Goal: Task Accomplishment & Management: Use online tool/utility

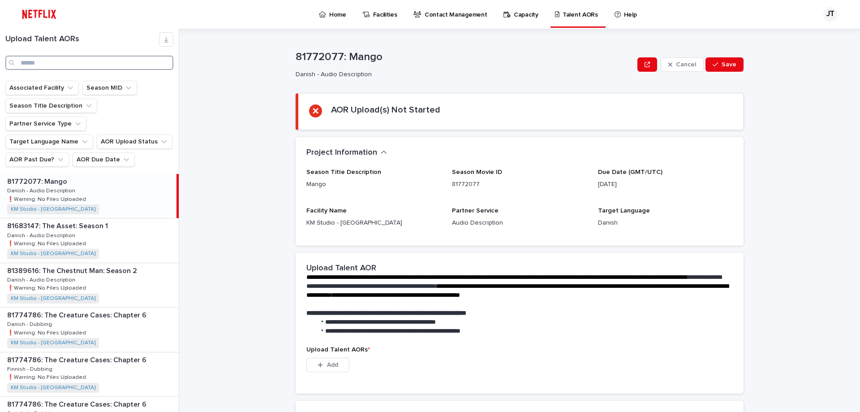
click at [54, 60] on input "Search" at bounding box center [89, 63] width 168 height 14
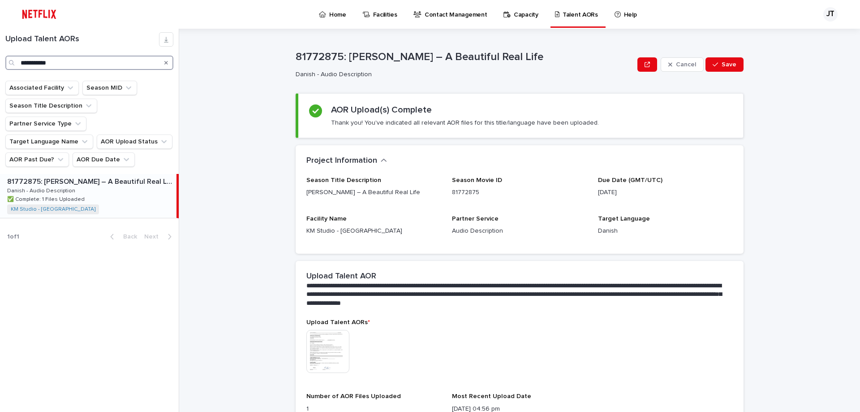
type input "**********"
click at [164, 62] on icon "Search" at bounding box center [166, 62] width 4 height 5
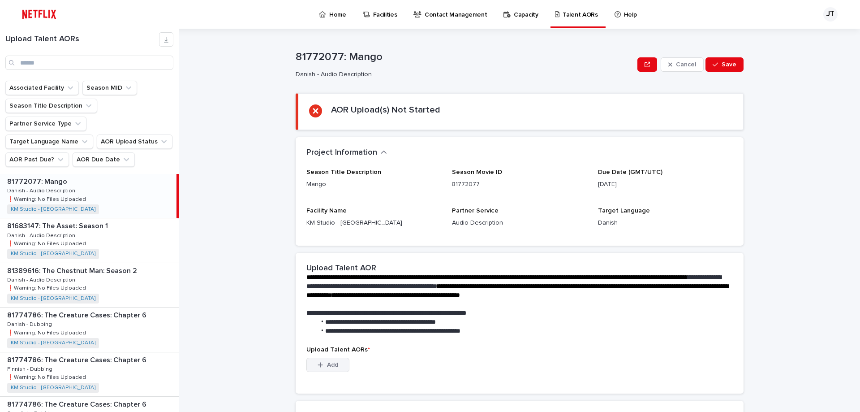
click at [318, 362] on icon "button" at bounding box center [320, 365] width 5 height 6
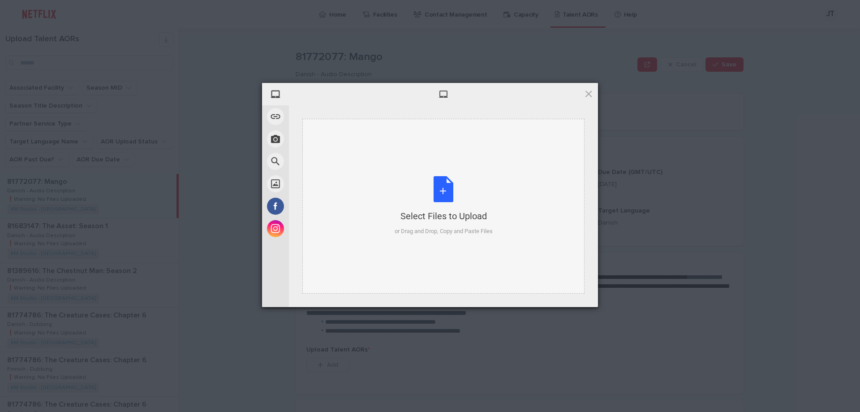
click at [439, 187] on div "Select Files to Upload or Drag and Drop, Copy and Paste Files" at bounding box center [444, 206] width 98 height 60
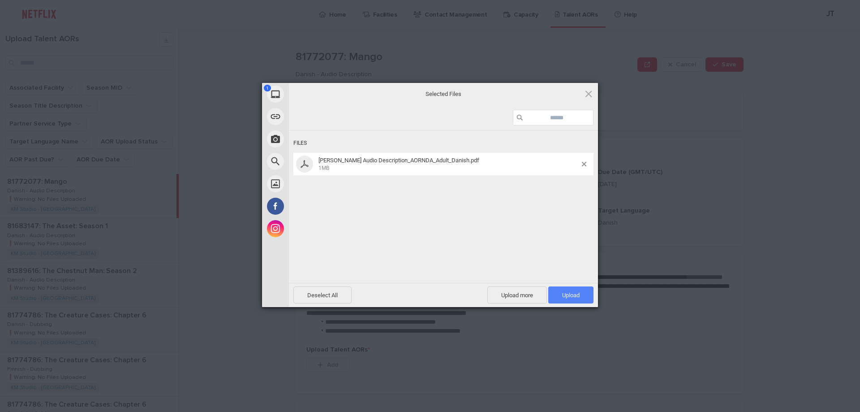
click at [575, 297] on span "Upload 1" at bounding box center [570, 295] width 17 height 7
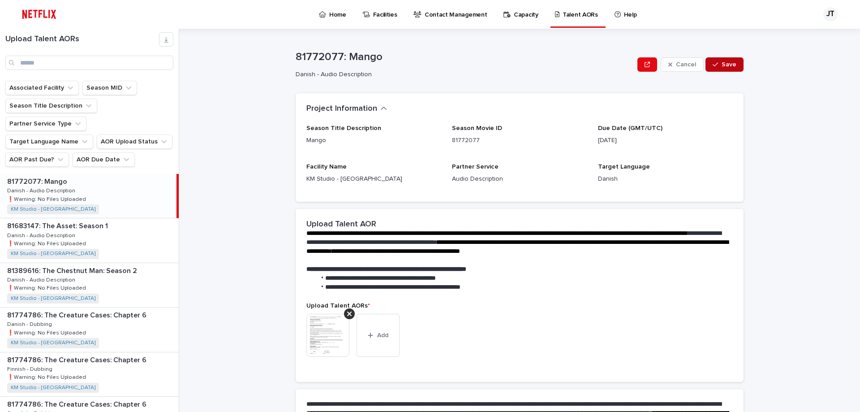
click at [724, 65] on span "Save" at bounding box center [729, 64] width 15 height 6
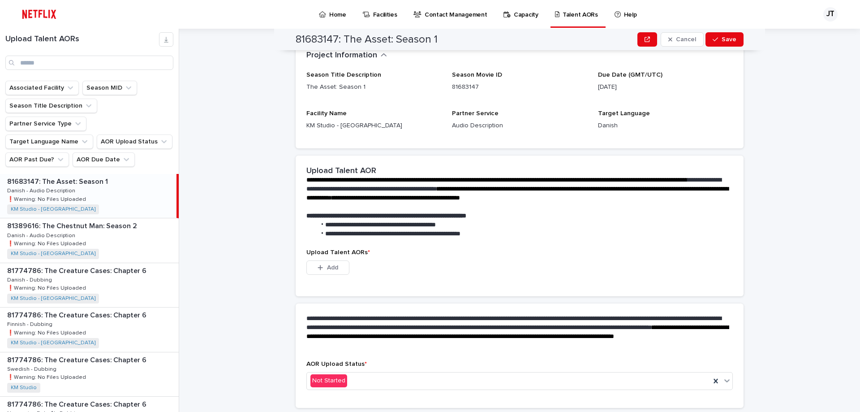
scroll to position [125, 0]
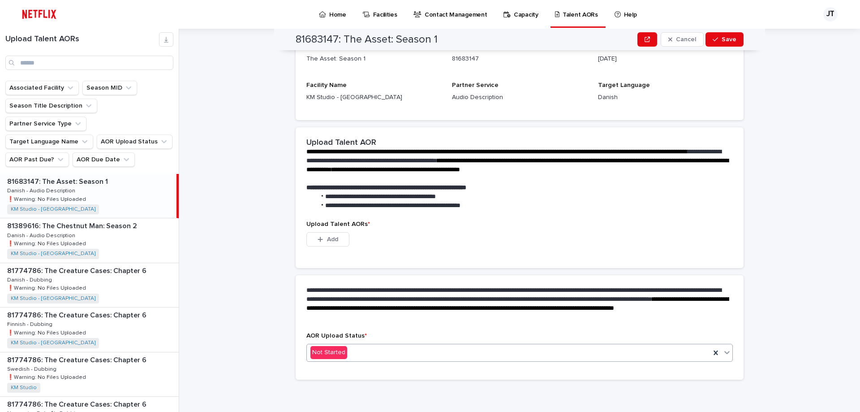
click at [723, 351] on icon at bounding box center [727, 352] width 9 height 9
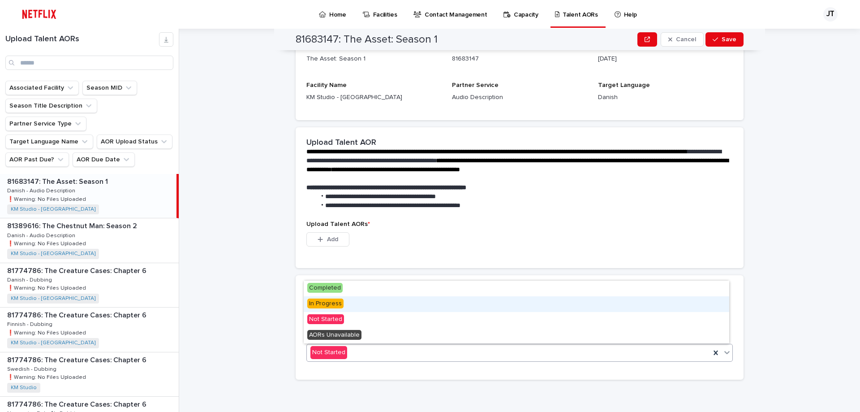
click at [330, 300] on span "In Progress" at bounding box center [325, 303] width 36 height 10
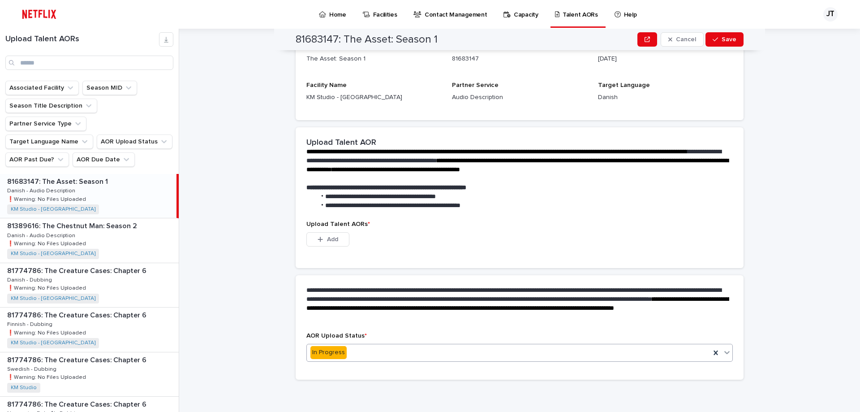
scroll to position [82, 0]
click at [327, 239] on span "Add" at bounding box center [332, 239] width 11 height 6
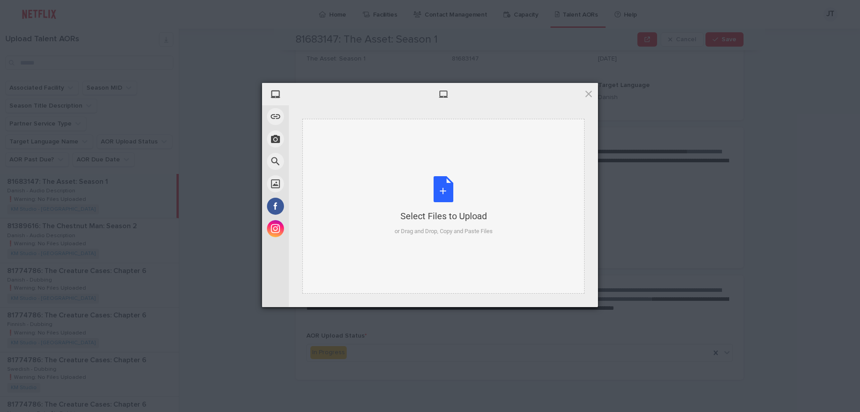
click at [449, 190] on div "Select Files to Upload or Drag and Drop, Copy and Paste Files" at bounding box center [444, 206] width 98 height 60
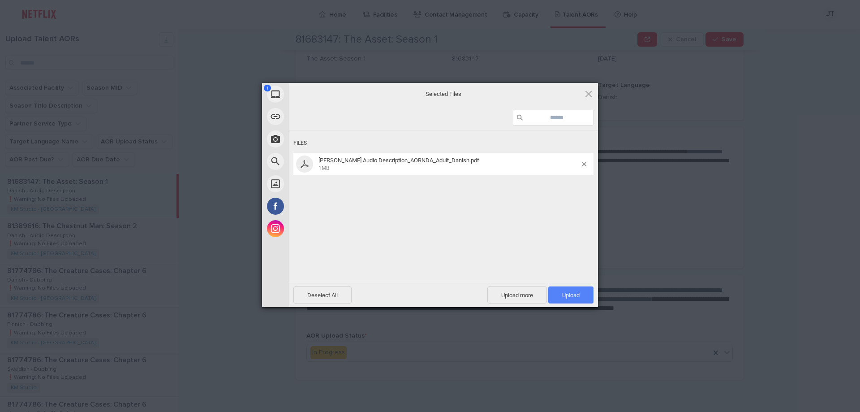
click at [579, 296] on span "Upload 1" at bounding box center [570, 295] width 17 height 7
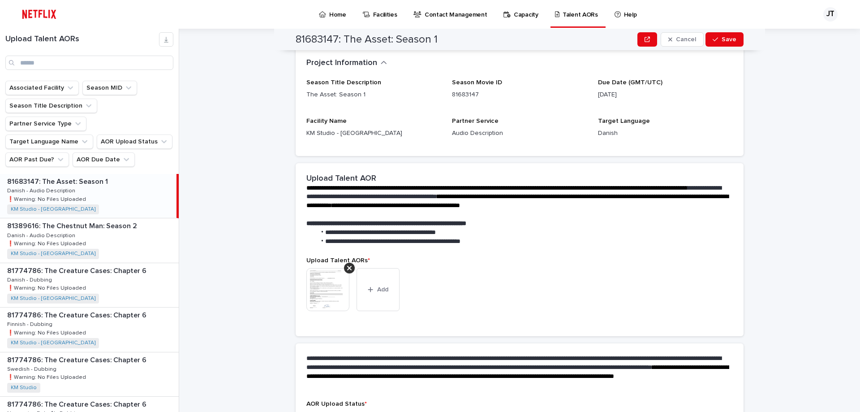
scroll to position [124, 0]
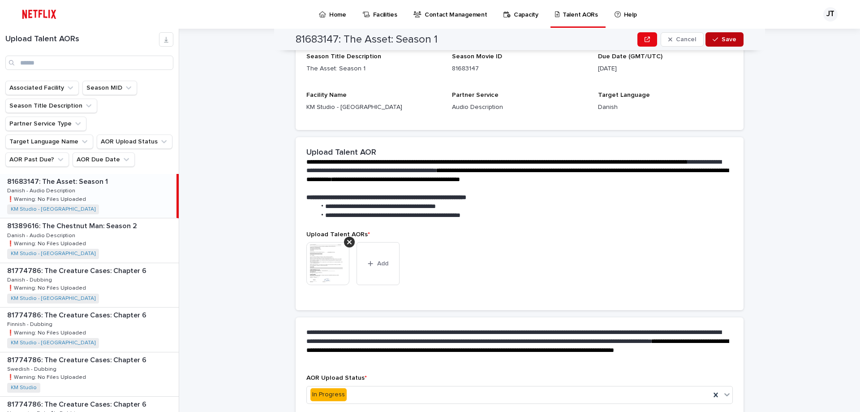
click at [723, 39] on span "Save" at bounding box center [729, 39] width 15 height 6
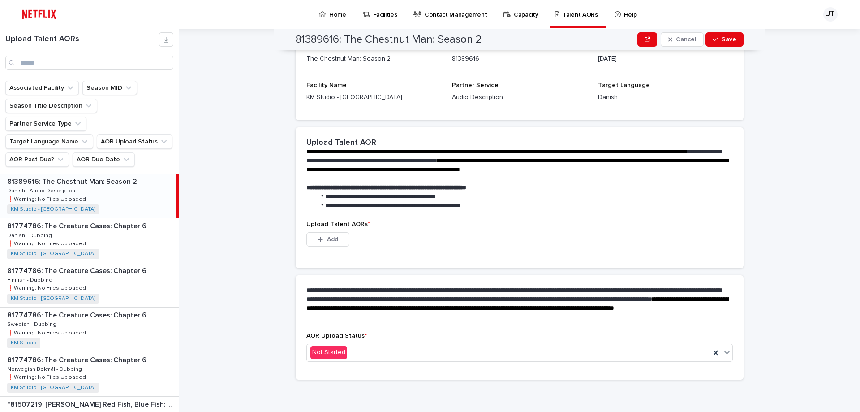
scroll to position [125, 0]
click at [56, 62] on input "Search" at bounding box center [89, 63] width 168 height 14
type input "*****"
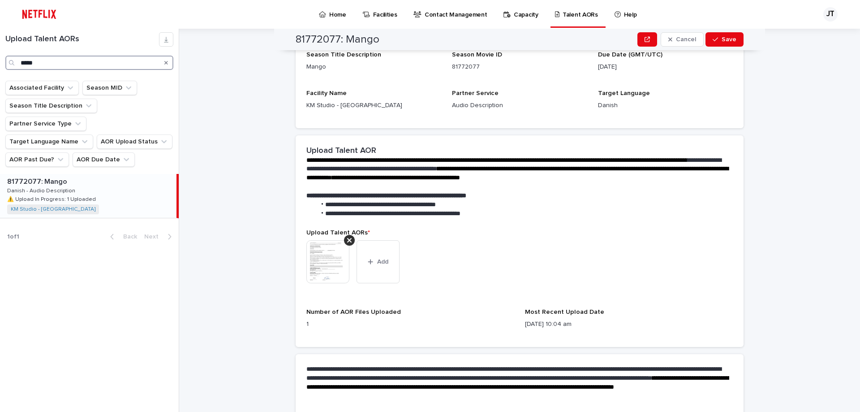
scroll to position [143, 0]
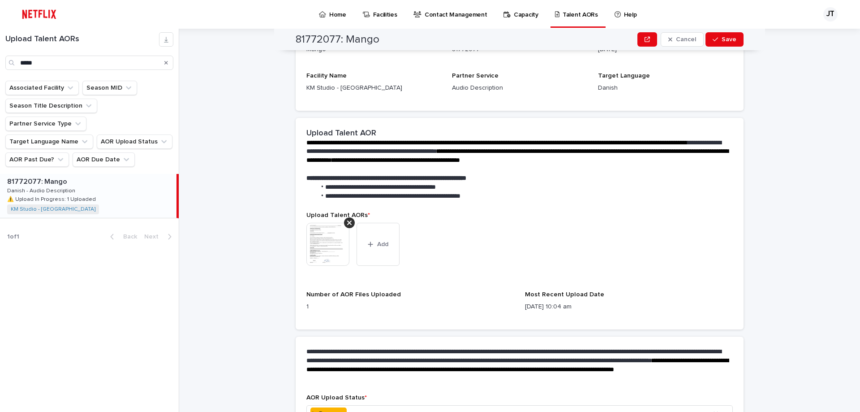
click at [39, 176] on p "81772077: Mango" at bounding box center [38, 181] width 62 height 10
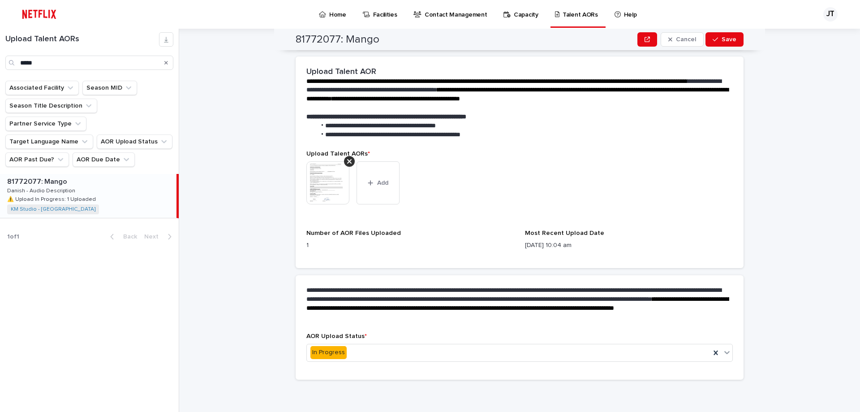
scroll to position [25, 0]
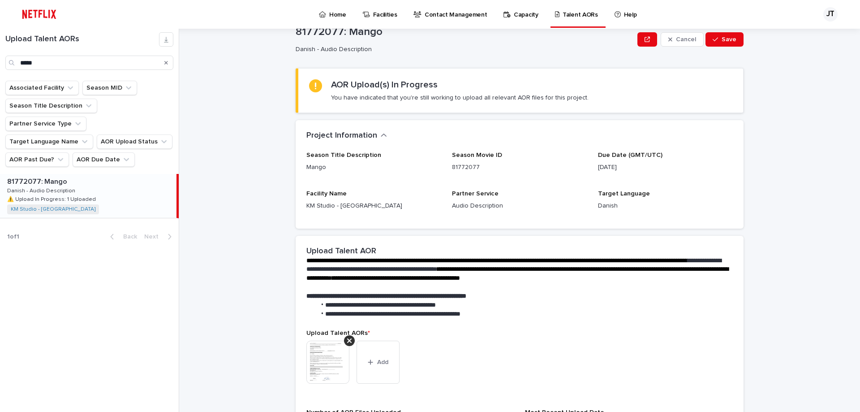
click at [168, 64] on div "Search" at bounding box center [166, 63] width 14 height 14
click at [122, 67] on input "*****" at bounding box center [89, 63] width 168 height 14
click at [167, 60] on icon "Search" at bounding box center [166, 62] width 4 height 5
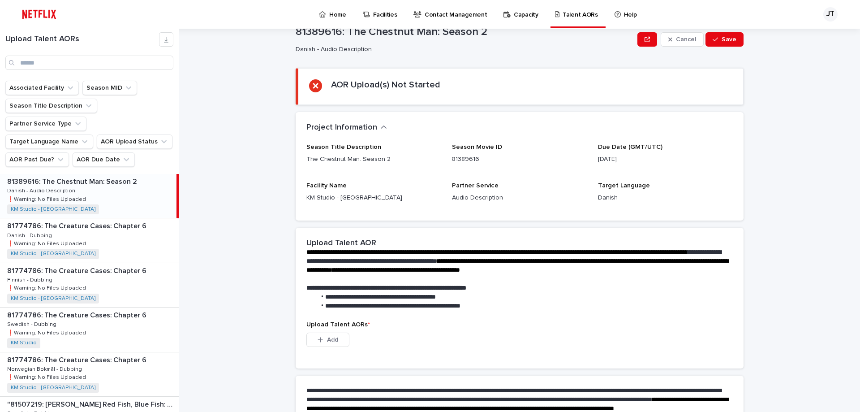
click at [56, 186] on p "Danish - Audio Description" at bounding box center [42, 190] width 70 height 8
click at [46, 239] on p "❗️Warning: No Files Uploaded" at bounding box center [47, 243] width 81 height 8
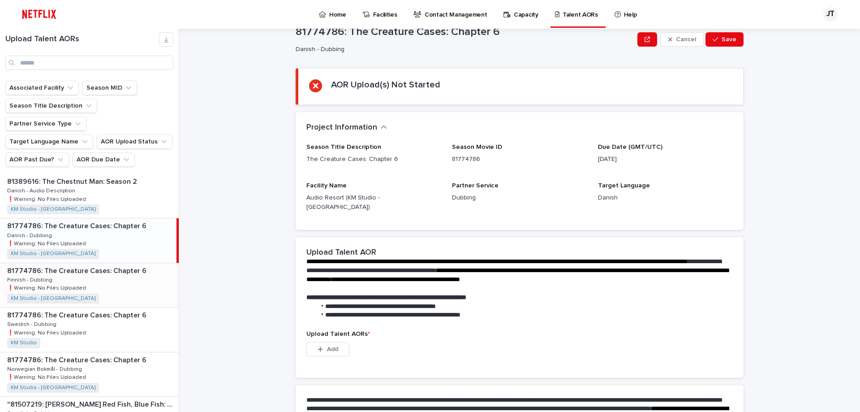
click at [47, 283] on p "❗️Warning: No Files Uploaded" at bounding box center [47, 287] width 81 height 8
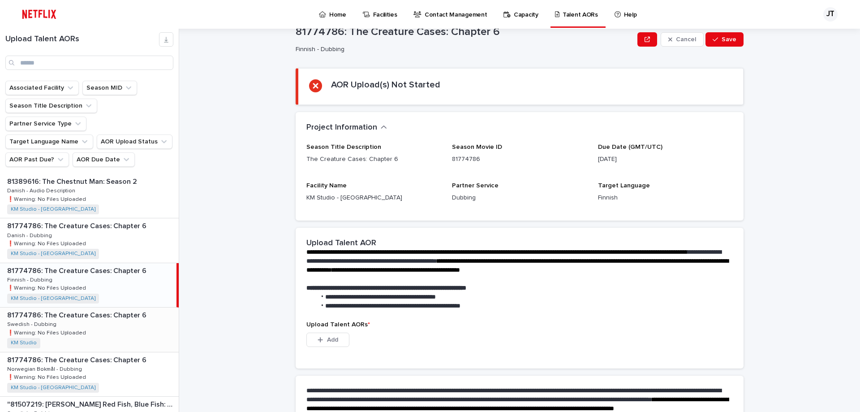
click at [53, 328] on p "❗️Warning: No Files Uploaded" at bounding box center [47, 332] width 81 height 8
click at [56, 364] on p "Norwegian Bokmål - Dubbing" at bounding box center [45, 368] width 77 height 8
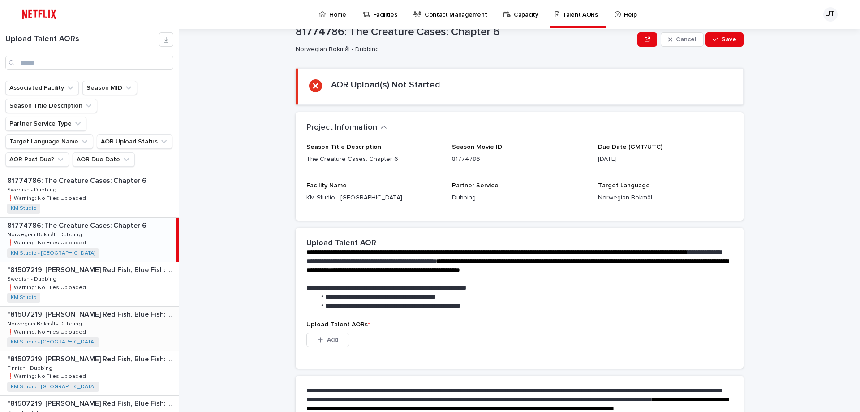
click at [43, 319] on p "Norwegian Bokmål - Dubbing" at bounding box center [45, 323] width 77 height 8
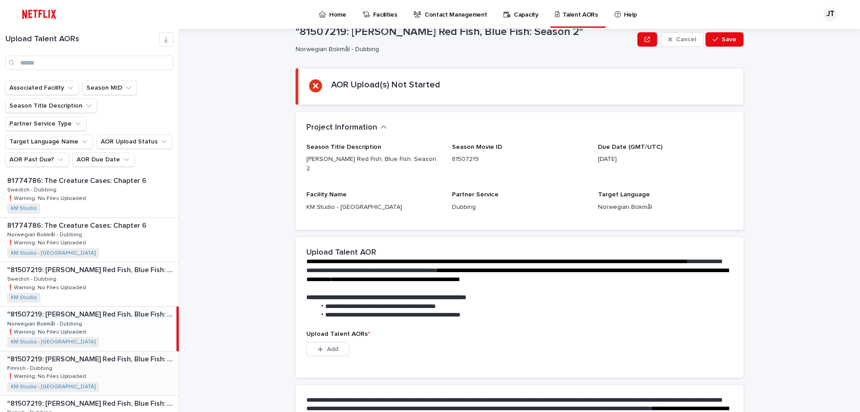
click at [51, 353] on div ""81507219: [PERSON_NAME] Red Fish, Blue Fish: Season 2" "81507219: [PERSON_NAME…" at bounding box center [89, 373] width 179 height 44
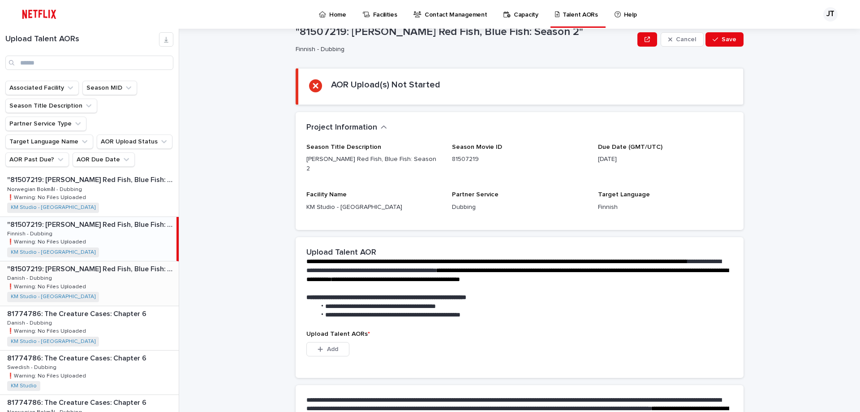
click at [48, 292] on span "KM Studio - [GEOGRAPHIC_DATA]" at bounding box center [53, 297] width 92 height 10
click at [48, 58] on input "Search" at bounding box center [89, 63] width 168 height 14
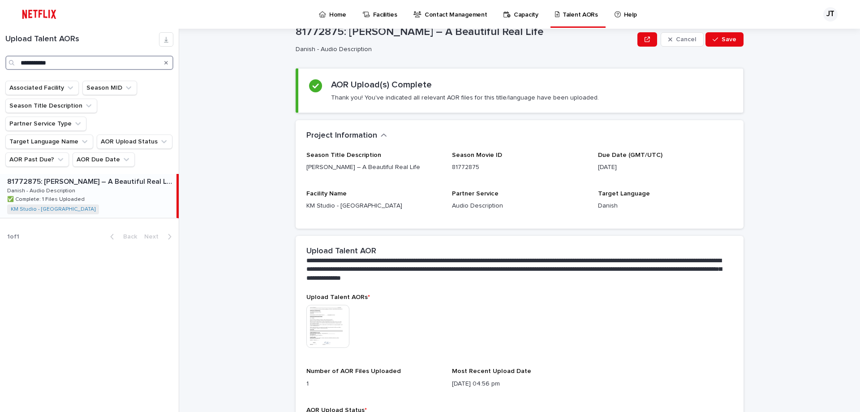
type input "**********"
click at [68, 186] on p "Danish - Audio Description" at bounding box center [42, 190] width 70 height 8
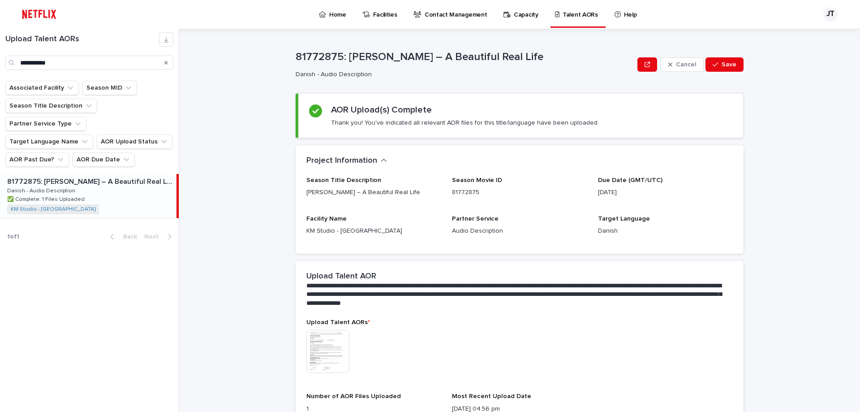
click at [165, 64] on icon "Search" at bounding box center [166, 63] width 4 height 4
